Goal: Task Accomplishment & Management: Manage account settings

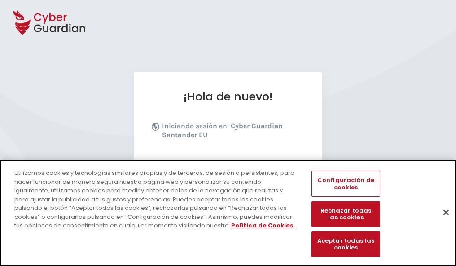
scroll to position [110, 0]
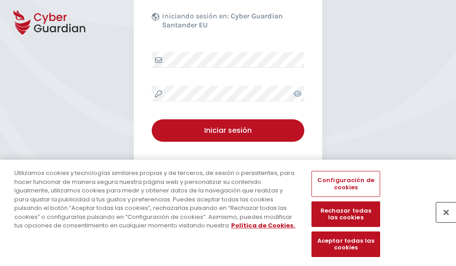
click at [442, 222] on button "Cerrar" at bounding box center [446, 212] width 20 height 20
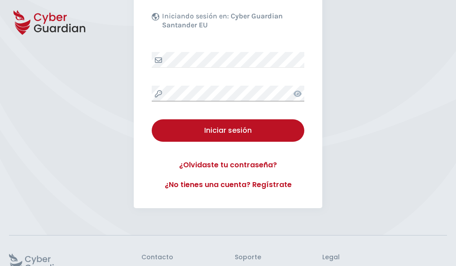
scroll to position [175, 0]
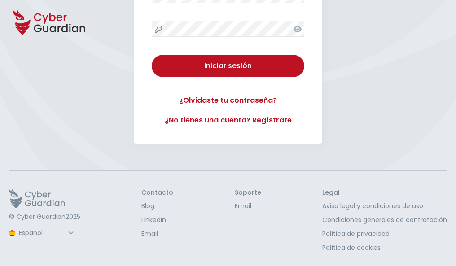
click at [152, 55] on button "Iniciar sesión" at bounding box center [228, 66] width 153 height 22
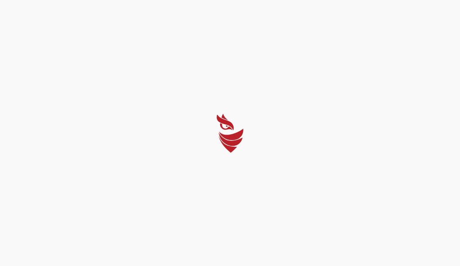
select select "English"
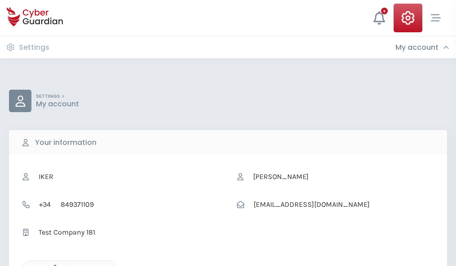
click at [53, 265] on icon "button" at bounding box center [53, 269] width 8 height 8
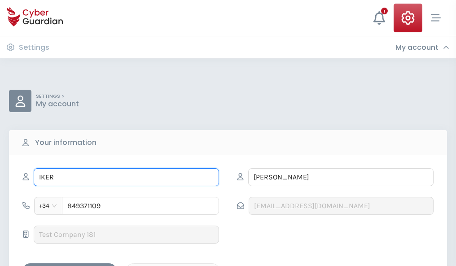
click at [126, 177] on input "IKER" at bounding box center [126, 177] width 185 height 18
type input "I"
type input "Gustavo"
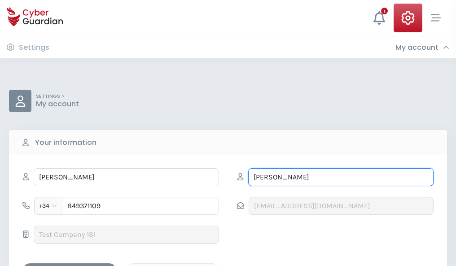
click at [341, 177] on input "RAMÓN" at bounding box center [340, 177] width 185 height 18
type input "R"
type input "Roldan"
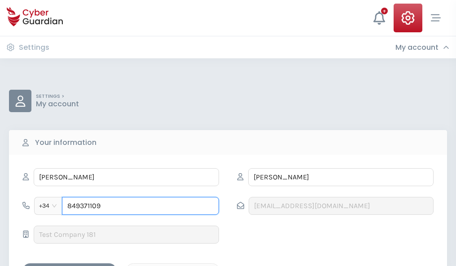
click at [140, 206] on input "849371109" at bounding box center [140, 206] width 157 height 18
type input "8"
type input "828692750"
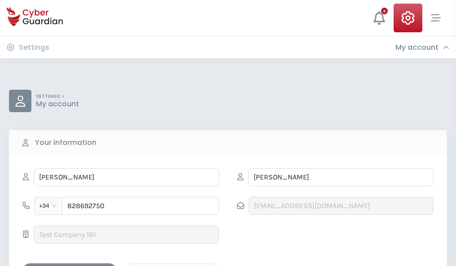
click at [70, 266] on div "Save changes" at bounding box center [69, 271] width 81 height 11
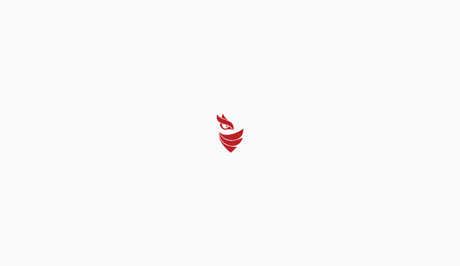
select select "English"
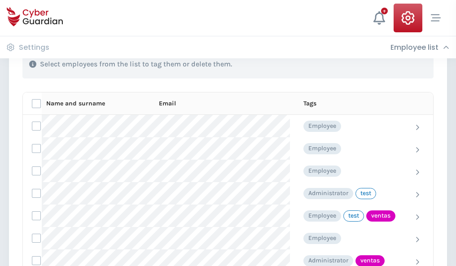
scroll to position [407, 0]
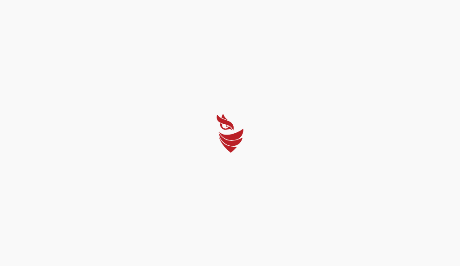
select select "English"
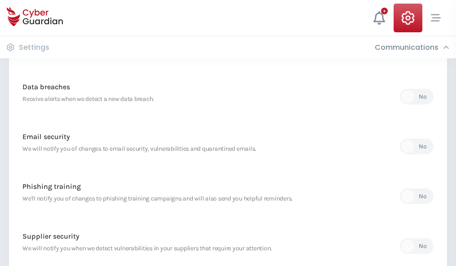
scroll to position [473, 0]
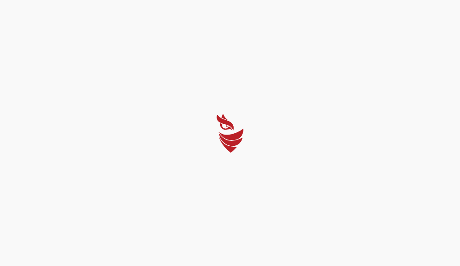
select select "English"
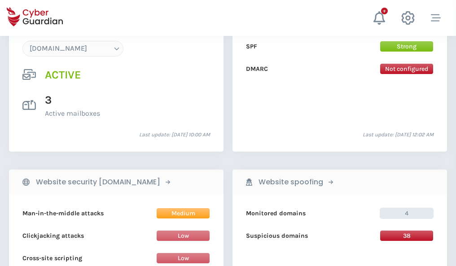
scroll to position [956, 0]
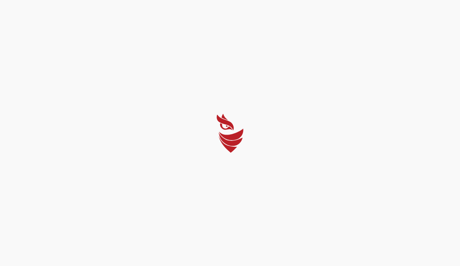
select select "English"
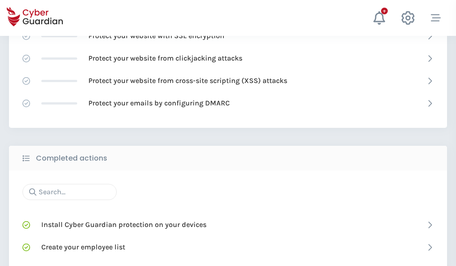
scroll to position [598, 0]
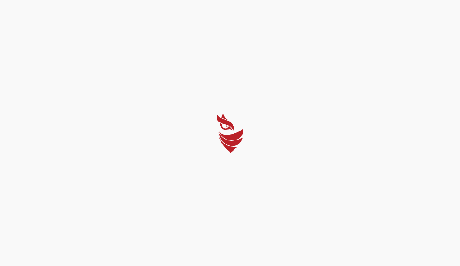
select select "English"
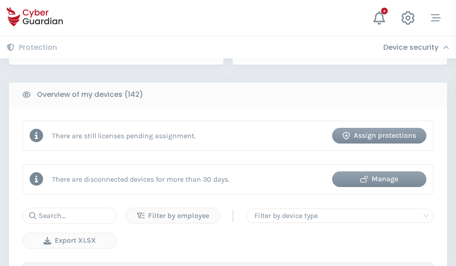
scroll to position [870, 0]
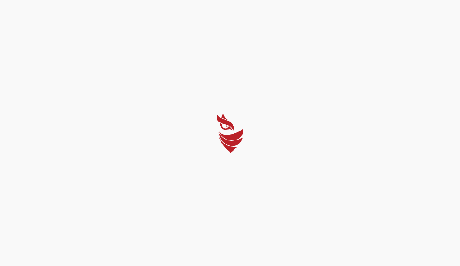
select select "English"
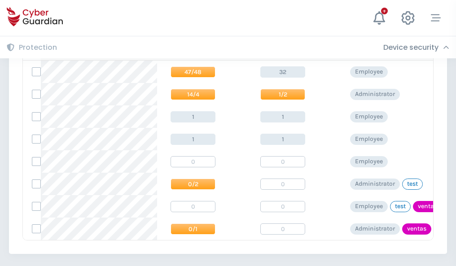
scroll to position [417, 0]
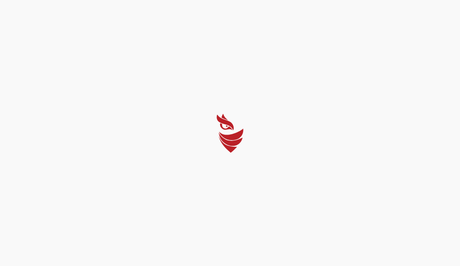
select select "English"
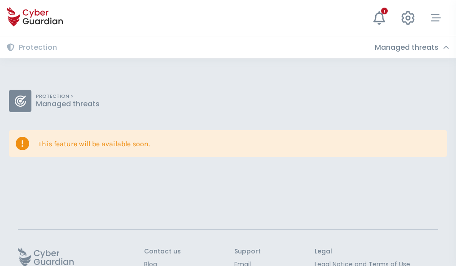
scroll to position [58, 0]
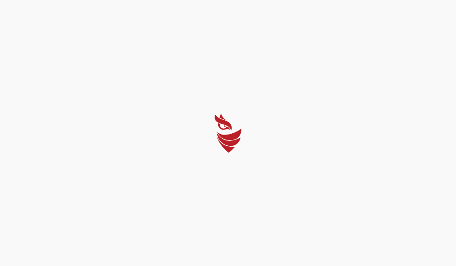
select select "English"
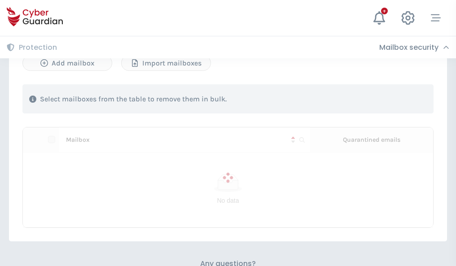
scroll to position [384, 0]
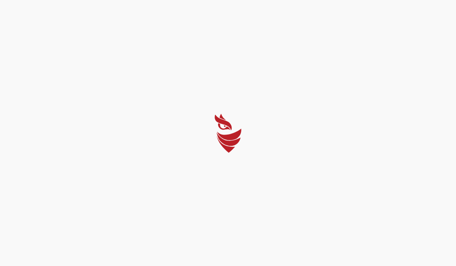
select select "English"
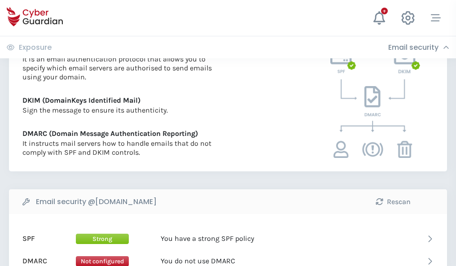
scroll to position [484, 0]
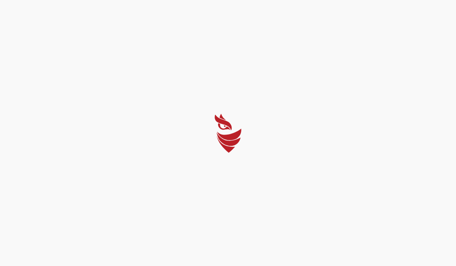
select select "English"
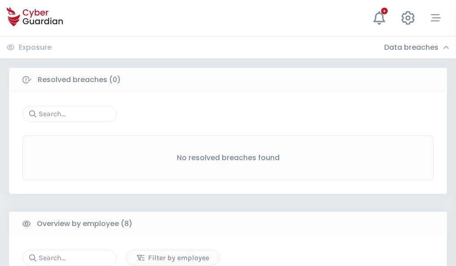
scroll to position [765, 0]
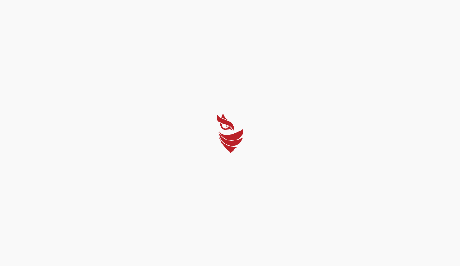
select select "English"
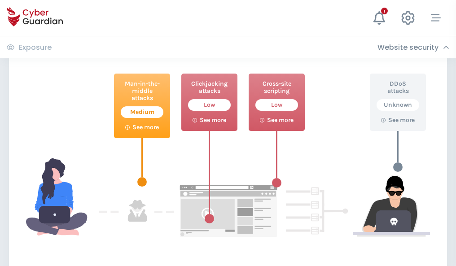
scroll to position [489, 0]
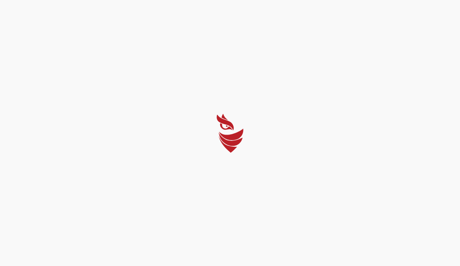
select select "English"
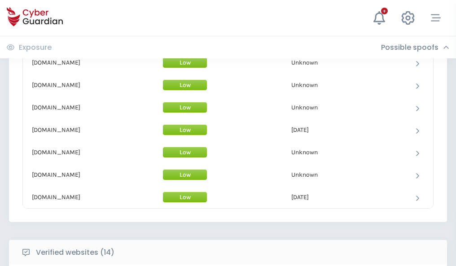
scroll to position [875, 0]
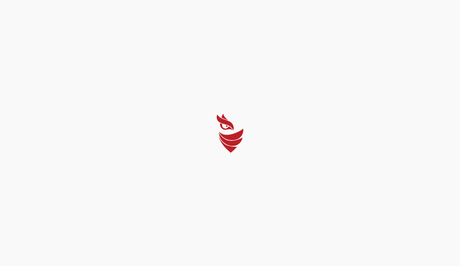
select select "English"
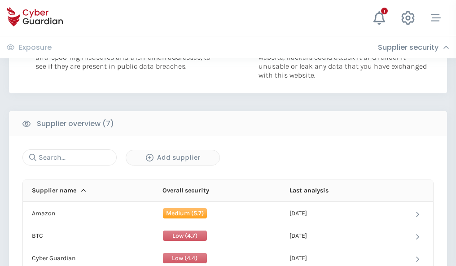
scroll to position [581, 0]
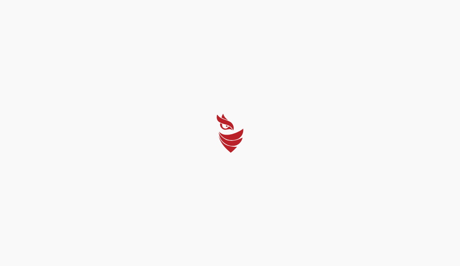
select select "English"
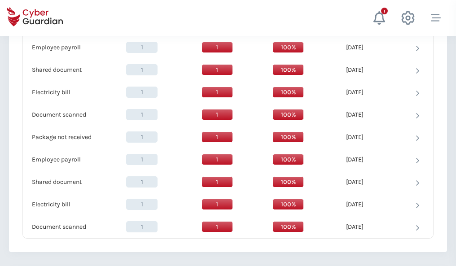
scroll to position [920, 0]
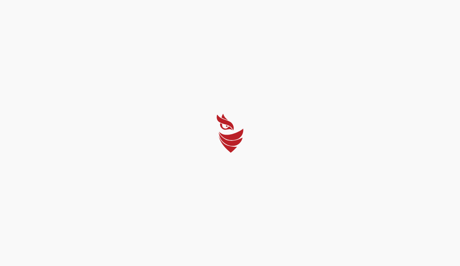
select select "English"
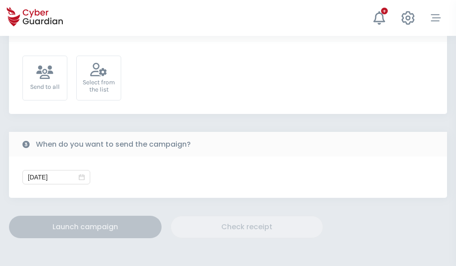
scroll to position [329, 0]
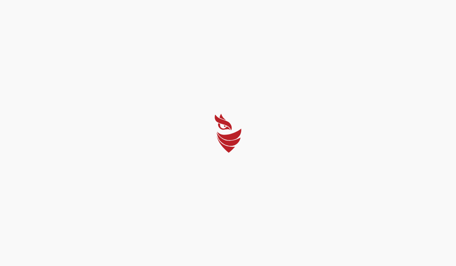
select select "English"
